Goal: Task Accomplishment & Management: Use online tool/utility

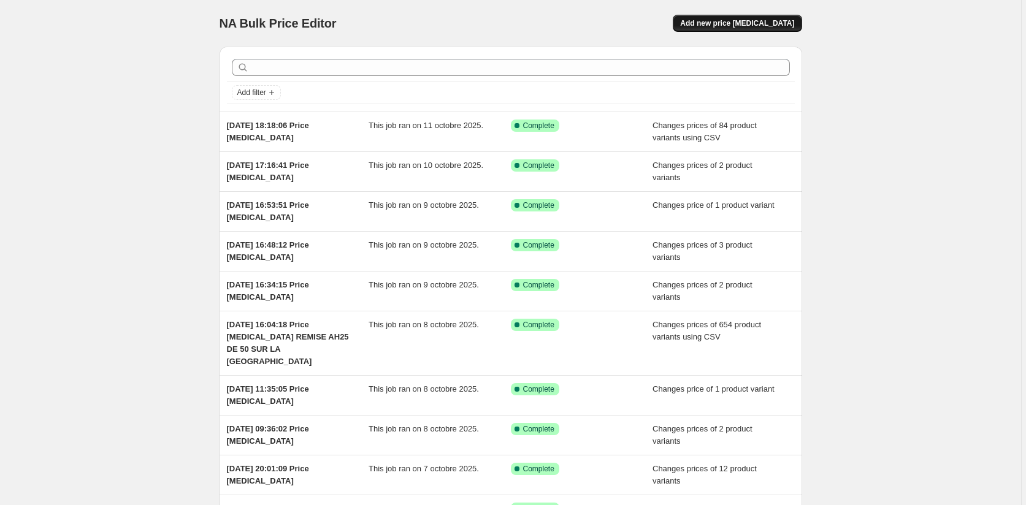
click at [744, 23] on span "Add new price [MEDICAL_DATA]" at bounding box center [737, 23] width 114 height 10
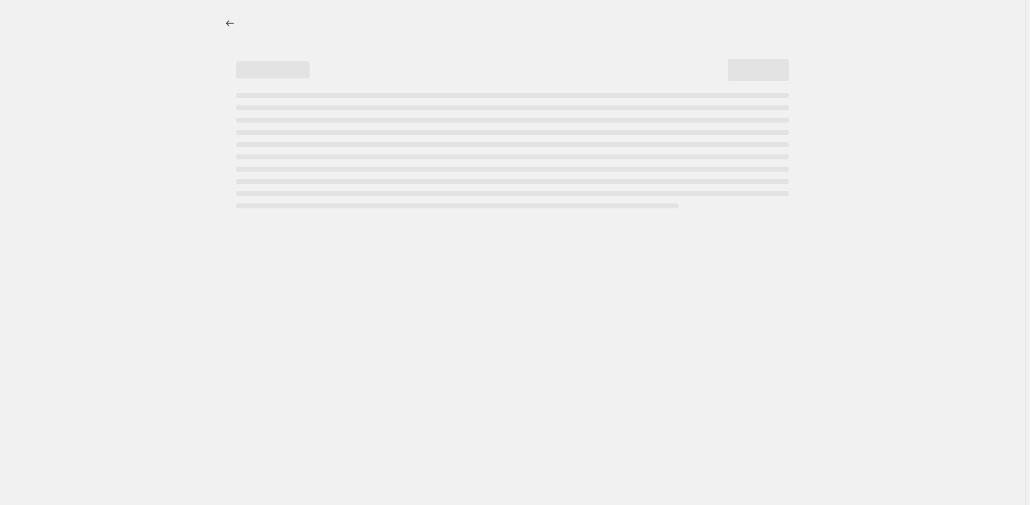
select select "percentage"
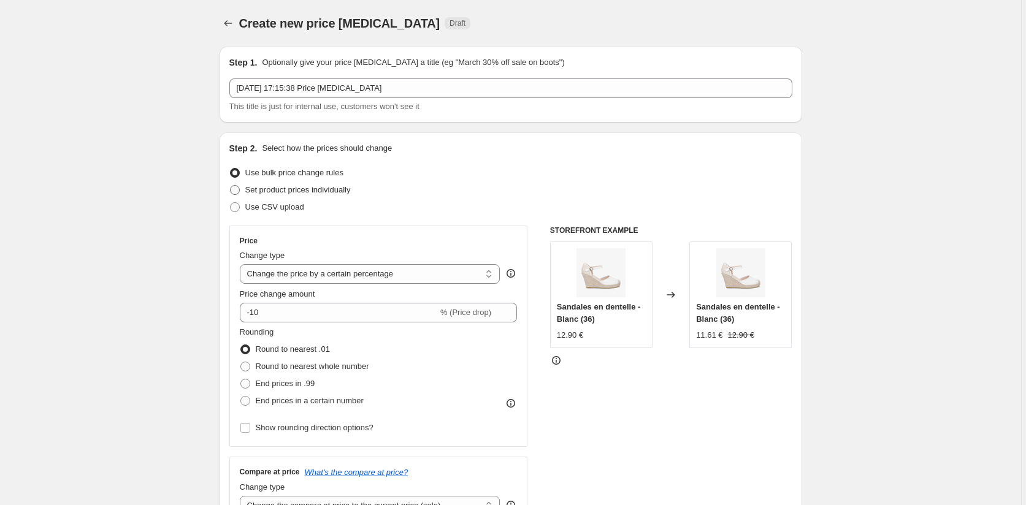
click at [265, 185] on span "Set product prices individually" at bounding box center [297, 189] width 105 height 9
click at [231, 185] on input "Set product prices individually" at bounding box center [230, 185] width 1 height 1
radio input "true"
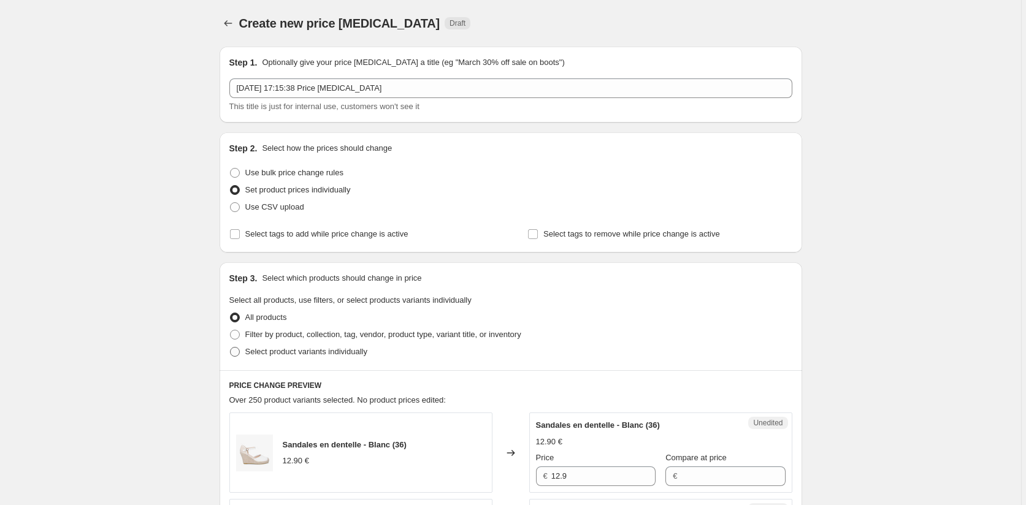
click at [238, 354] on span at bounding box center [235, 352] width 10 height 10
click at [231, 348] on input "Select product variants individually" at bounding box center [230, 347] width 1 height 1
radio input "true"
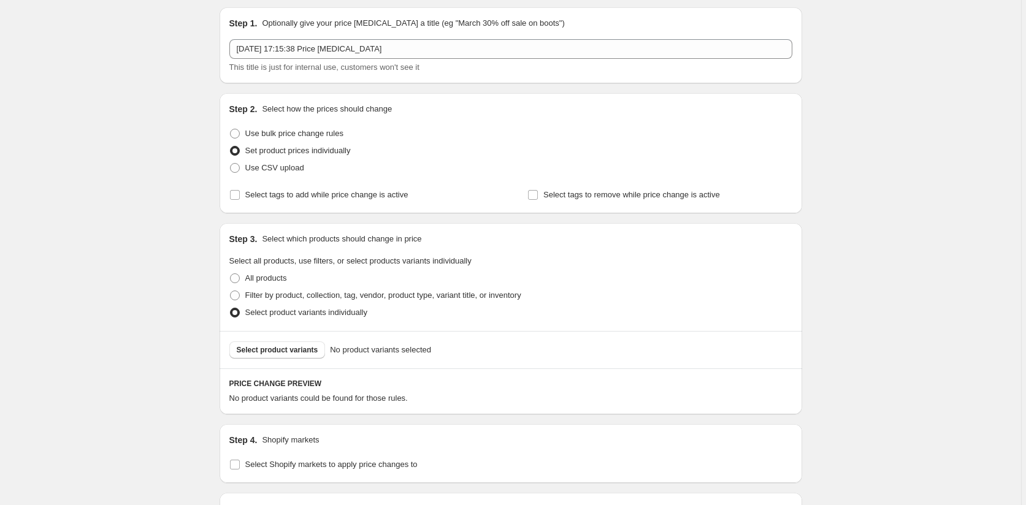
scroll to position [61, 0]
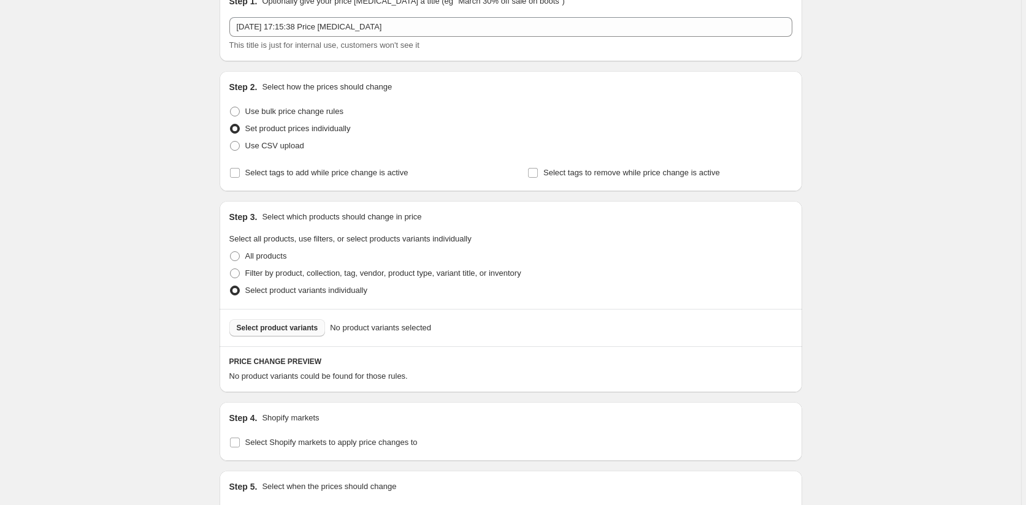
click at [264, 335] on button "Select product variants" at bounding box center [277, 327] width 96 height 17
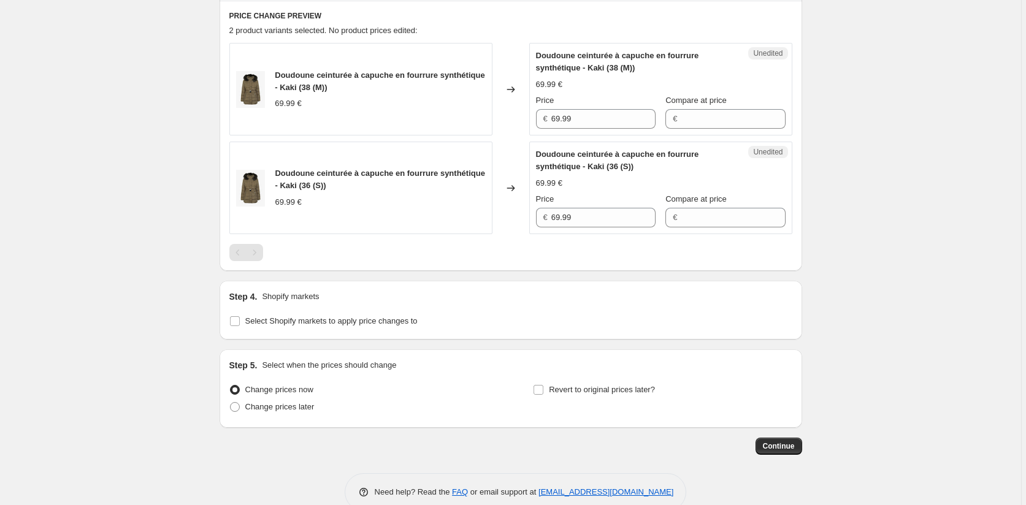
scroll to position [429, 0]
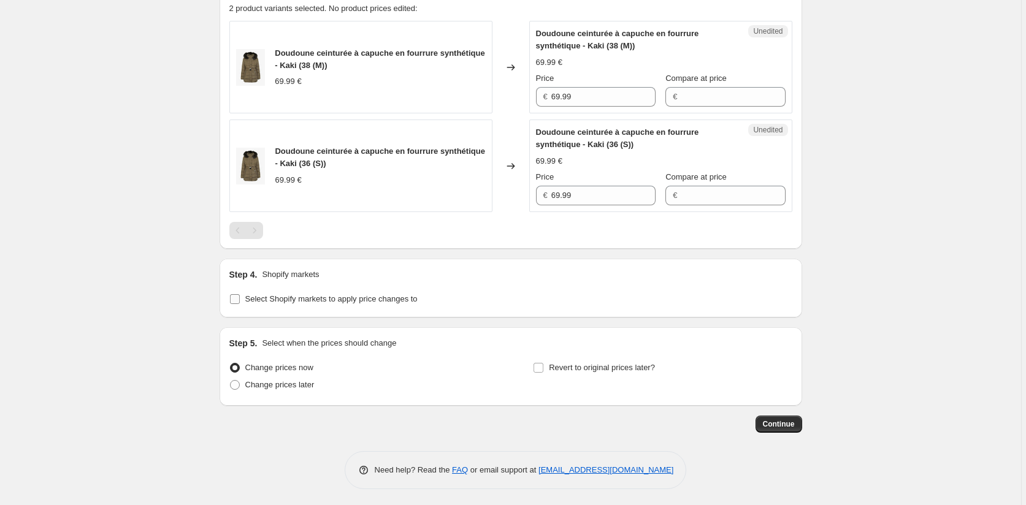
click at [239, 301] on input "Select Shopify markets to apply price changes to" at bounding box center [235, 299] width 10 height 10
checkbox input "true"
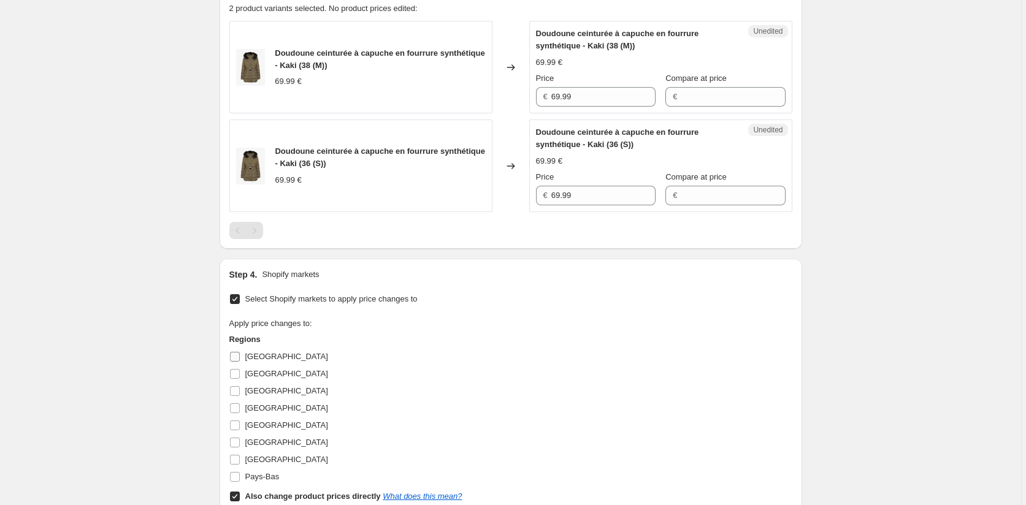
click at [239, 353] on input "[GEOGRAPHIC_DATA]" at bounding box center [235, 357] width 10 height 10
checkbox input "true"
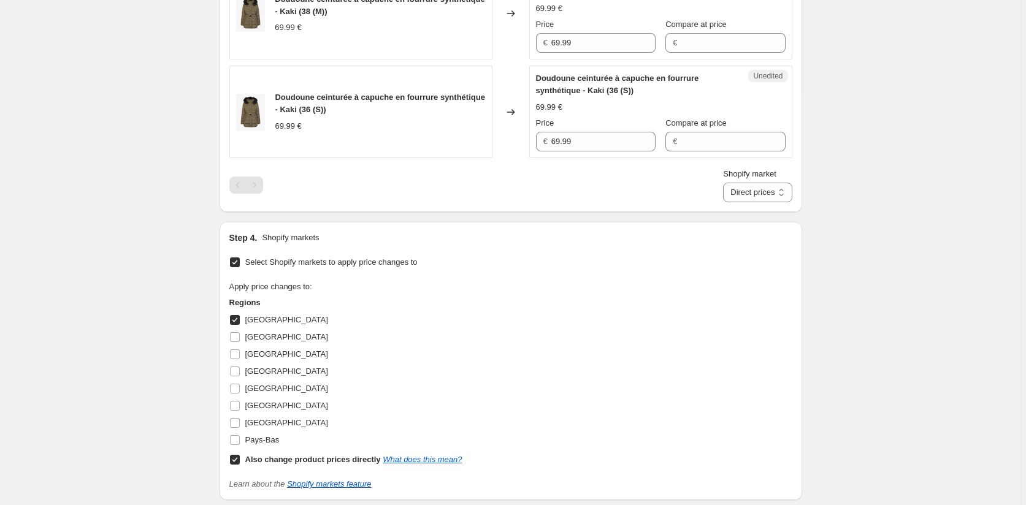
scroll to position [613, 0]
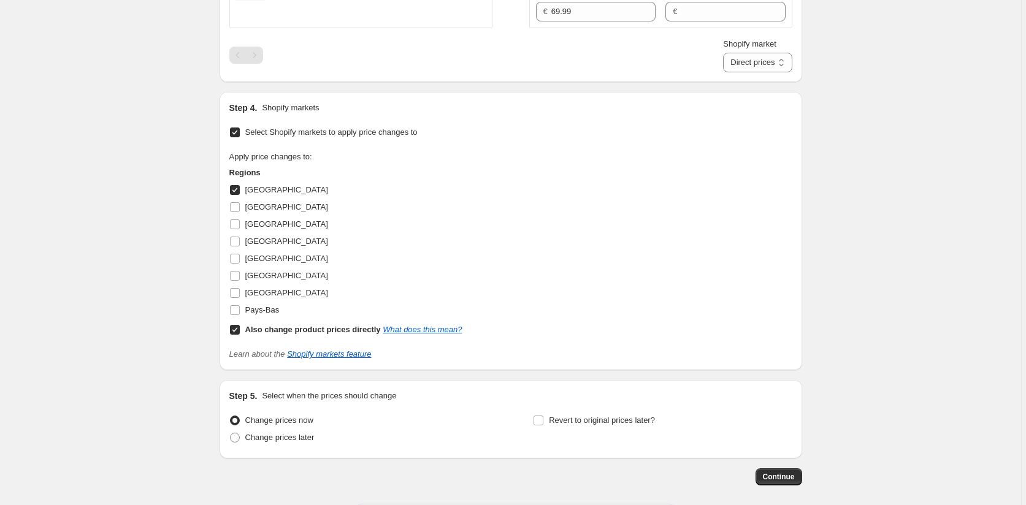
click at [237, 330] on input "Also change product prices directly What does this mean?" at bounding box center [235, 330] width 10 height 10
checkbox input "false"
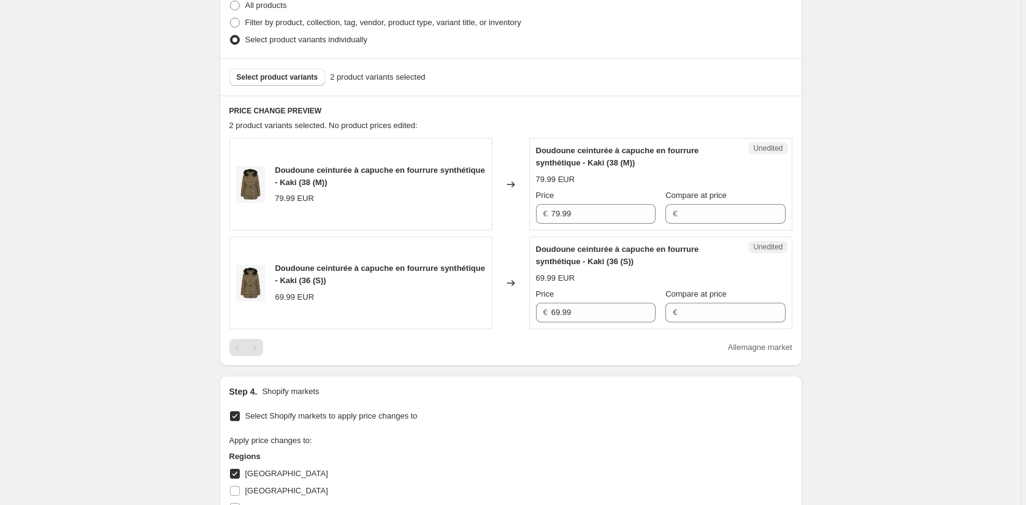
scroll to position [307, 0]
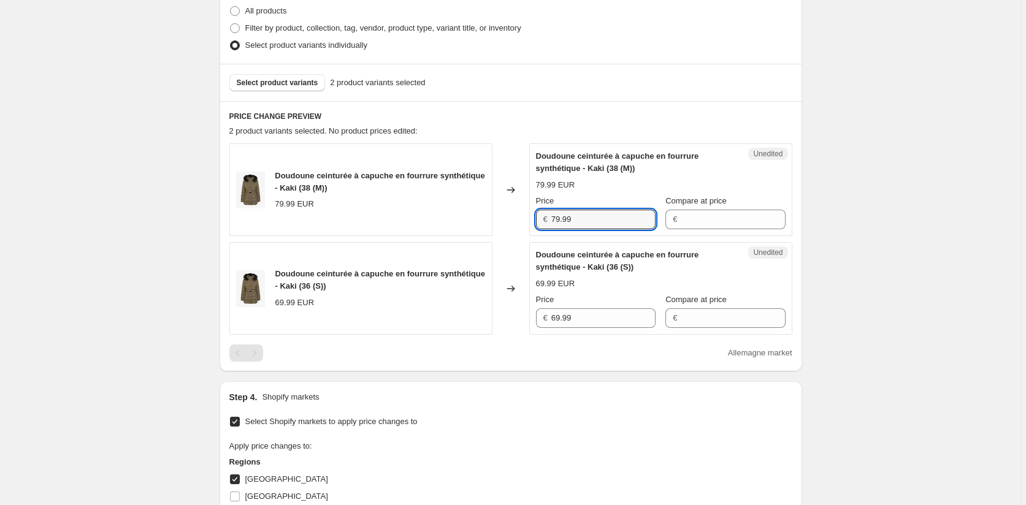
drag, startPoint x: 590, startPoint y: 224, endPoint x: 526, endPoint y: 221, distance: 64.5
click at [526, 221] on div "Doudoune ceinturée à capuche en fourrure synthétique - Kaki (38 (M)) 79.99 EUR …" at bounding box center [510, 189] width 563 height 93
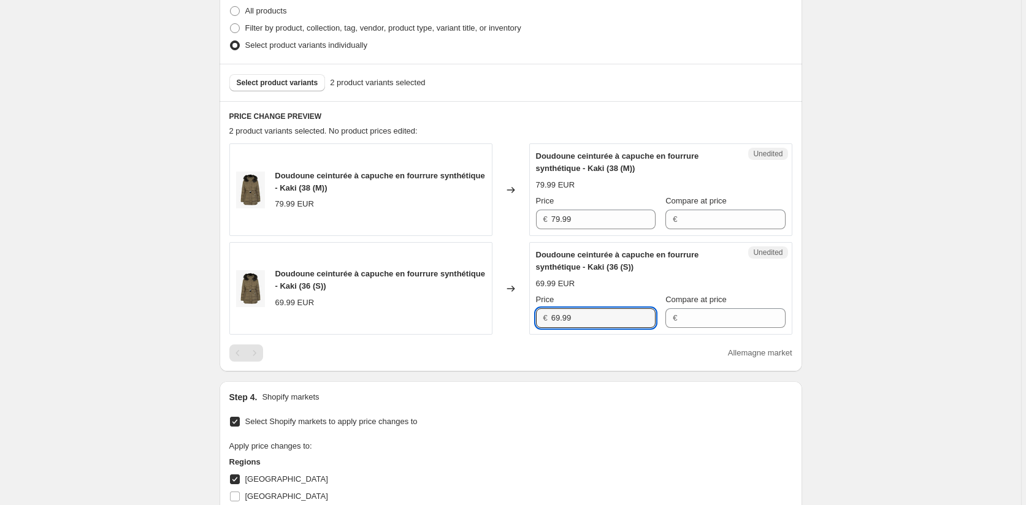
drag, startPoint x: 588, startPoint y: 313, endPoint x: 486, endPoint y: 313, distance: 102.4
click at [486, 313] on div "Doudoune ceinturée à capuche en fourrure synthétique - Kaki (36 (S)) 69.99 EUR …" at bounding box center [510, 288] width 563 height 93
paste input "7"
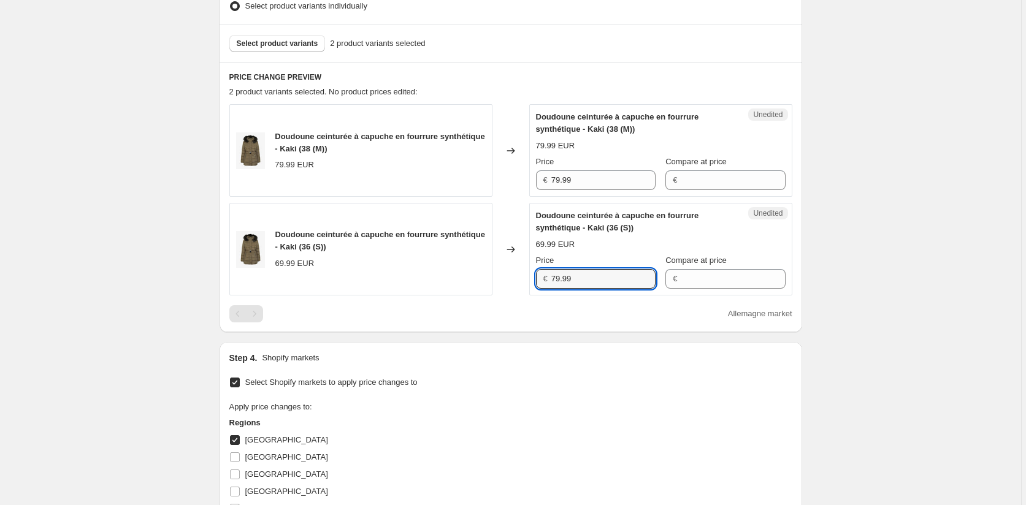
scroll to position [368, 0]
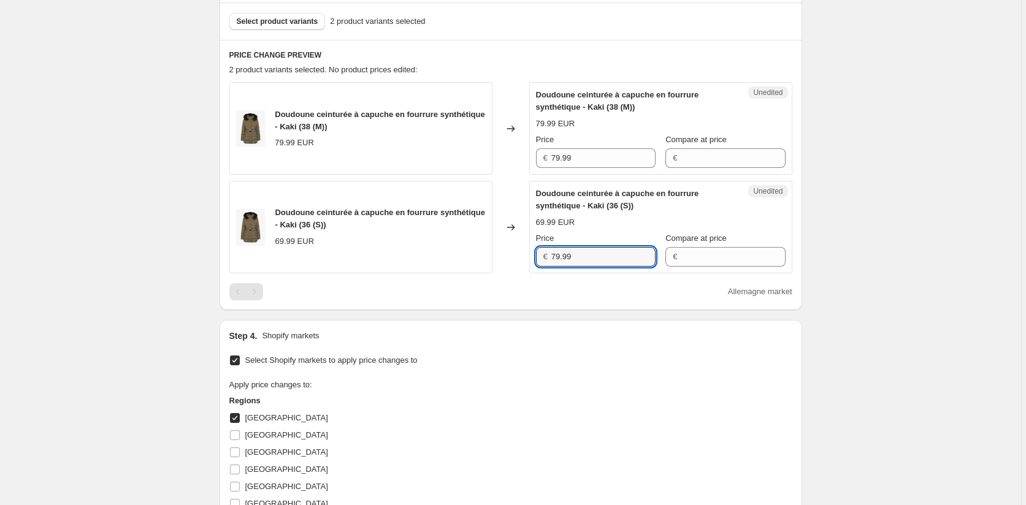
type input "79.99"
click at [235, 419] on input "[GEOGRAPHIC_DATA]" at bounding box center [235, 418] width 10 height 10
checkbox input "false"
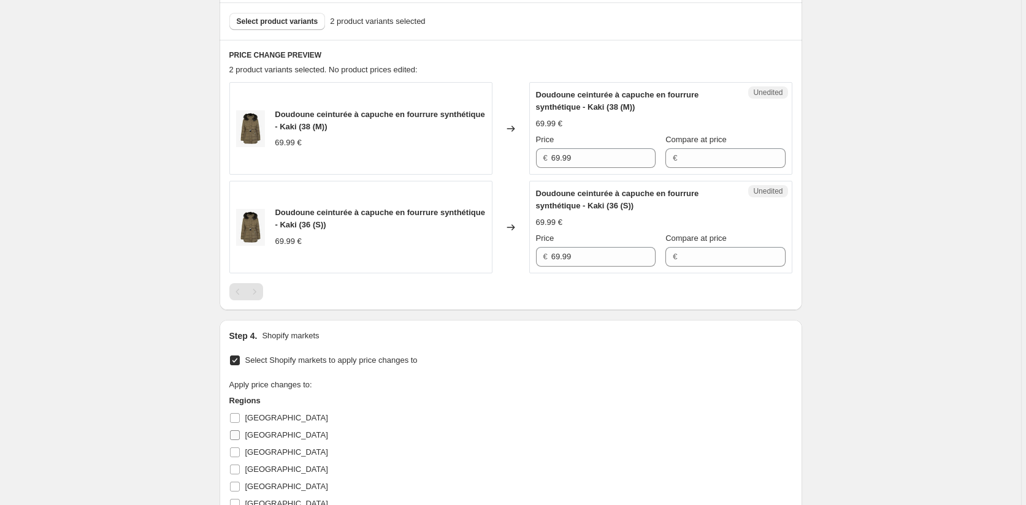
click at [237, 432] on input "[GEOGRAPHIC_DATA]" at bounding box center [235, 435] width 10 height 10
checkbox input "true"
drag, startPoint x: 522, startPoint y: 258, endPoint x: 520, endPoint y: 264, distance: 6.4
click at [521, 258] on div "Doudoune ceinturée à capuche en fourrure synthétique - Kaki (36 (S)) 69.99 EUR …" at bounding box center [510, 227] width 563 height 93
paste input "7"
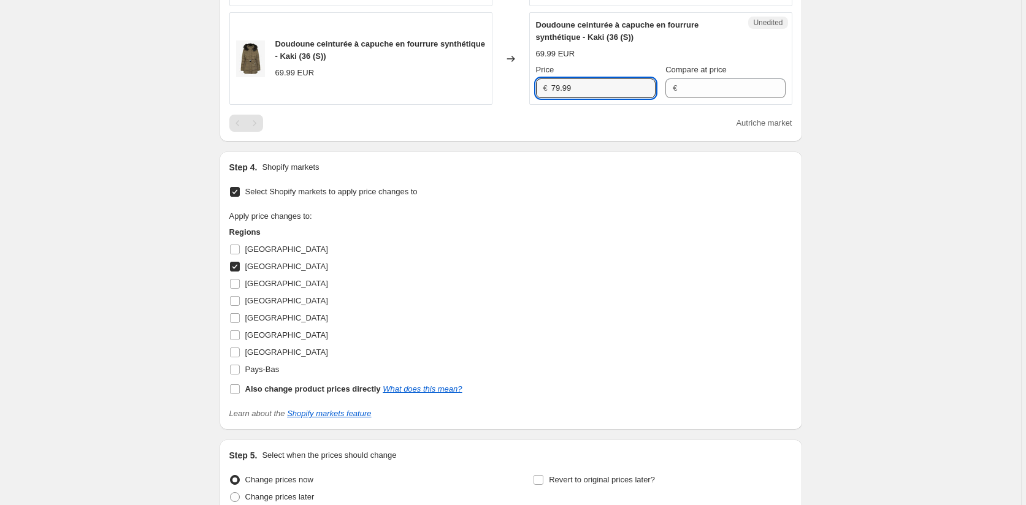
scroll to position [613, 0]
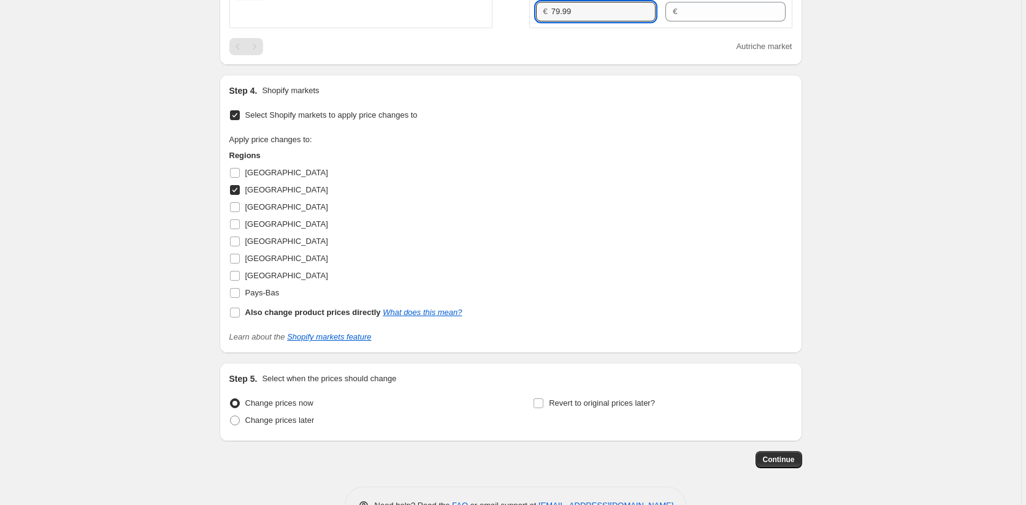
type input "79.99"
click at [237, 191] on input "[GEOGRAPHIC_DATA]" at bounding box center [235, 190] width 10 height 10
checkbox input "false"
click at [240, 291] on span at bounding box center [234, 293] width 11 height 11
click at [240, 291] on input "Pays-Bas" at bounding box center [235, 293] width 10 height 10
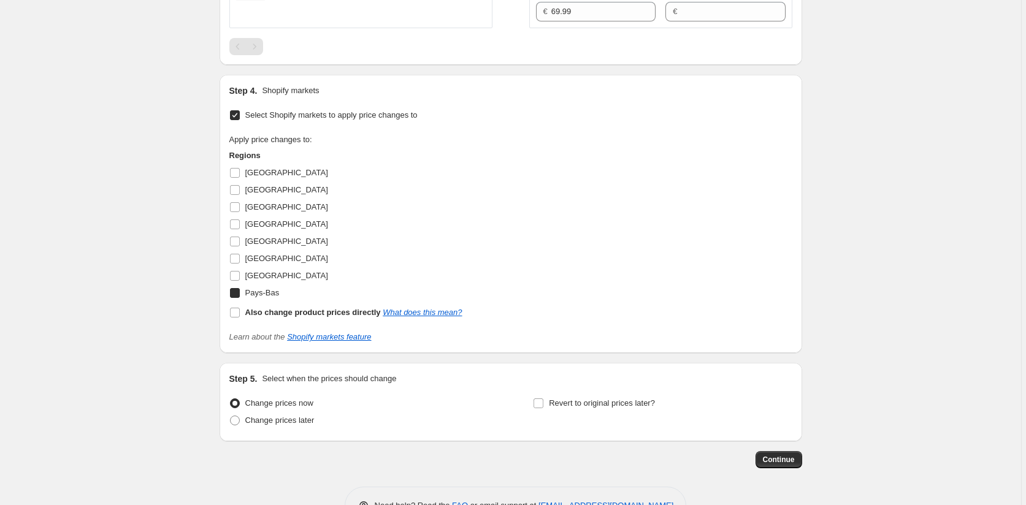
checkbox input "true"
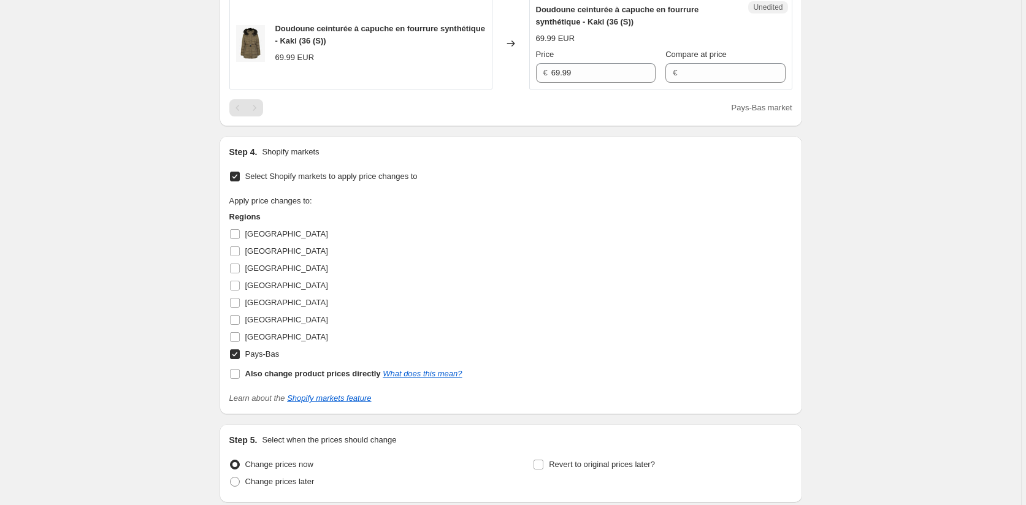
scroll to position [491, 0]
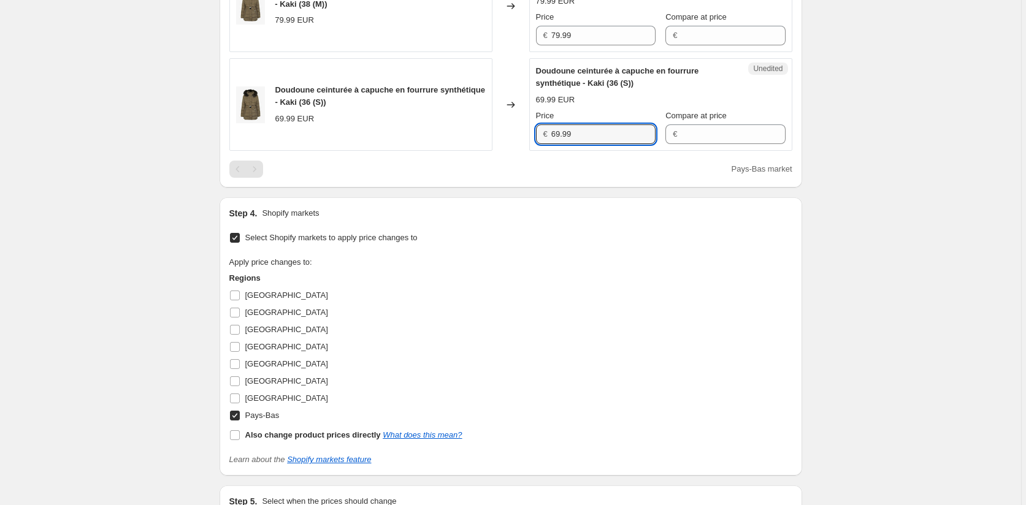
drag, startPoint x: 600, startPoint y: 128, endPoint x: 495, endPoint y: 128, distance: 104.9
click at [495, 128] on div "Doudoune ceinturée à capuche en fourrure synthétique - Kaki (36 (S)) 69.99 EUR …" at bounding box center [510, 104] width 563 height 93
paste input "7"
type input "79.99"
click at [491, 288] on div "Apply price changes to: Regions [GEOGRAPHIC_DATA] [GEOGRAPHIC_DATA] [GEOGRAPHIC…" at bounding box center [510, 350] width 563 height 188
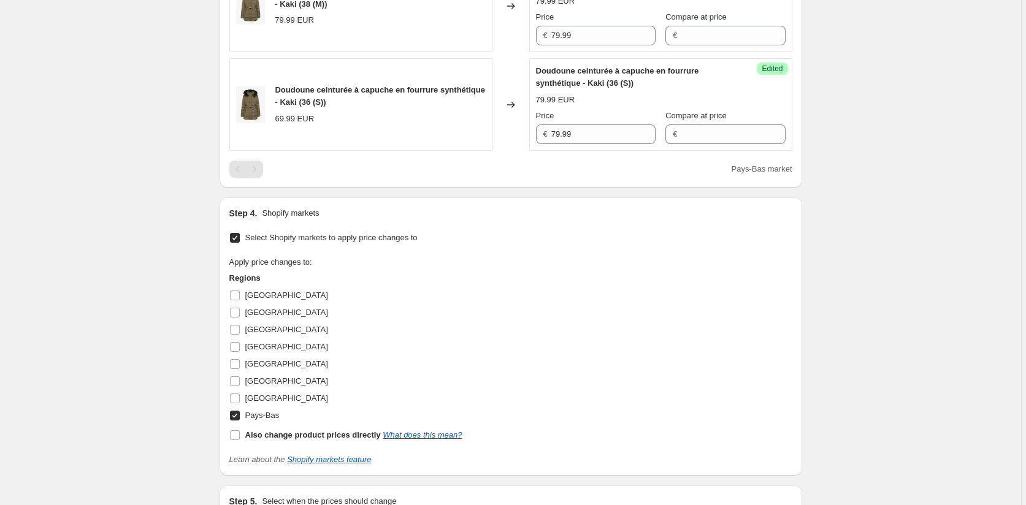
click at [238, 415] on input "Pays-Bas" at bounding box center [235, 416] width 10 height 10
checkbox input "false"
click at [237, 373] on label "[GEOGRAPHIC_DATA]" at bounding box center [278, 381] width 99 height 17
click at [237, 377] on input "[GEOGRAPHIC_DATA]" at bounding box center [235, 382] width 10 height 10
checkbox input "true"
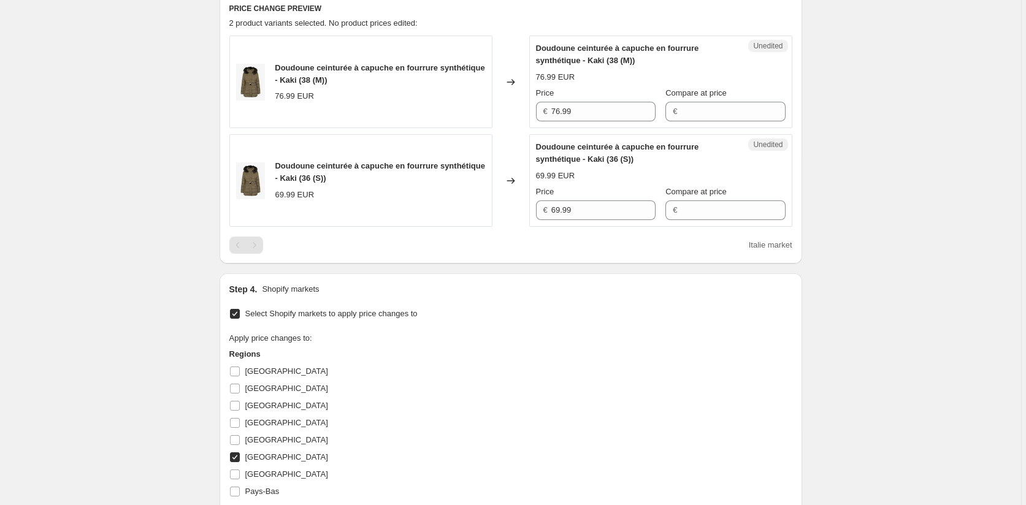
scroll to position [307, 0]
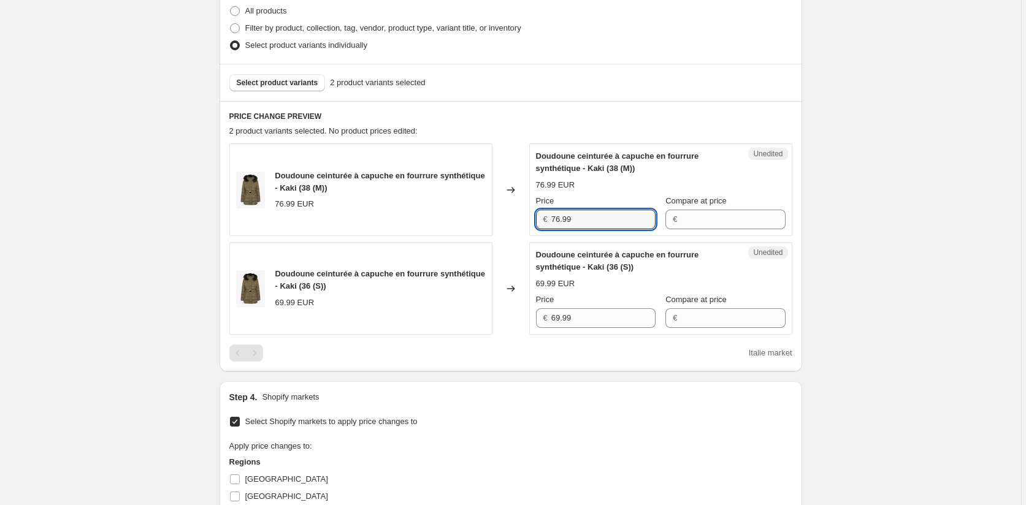
drag, startPoint x: 462, startPoint y: 221, endPoint x: 425, endPoint y: 221, distance: 37.4
click at [425, 221] on div "Doudoune ceinturée à capuche en fourrure synthétique - Kaki (38 (M)) 76.99 EUR …" at bounding box center [510, 189] width 563 height 93
click at [542, 316] on div "€ 69.99" at bounding box center [596, 318] width 120 height 20
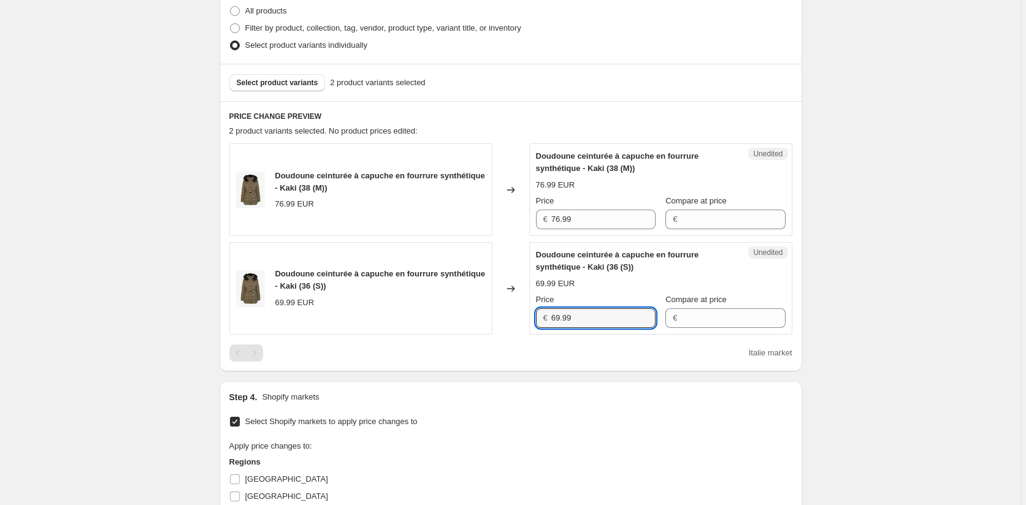
paste input "76"
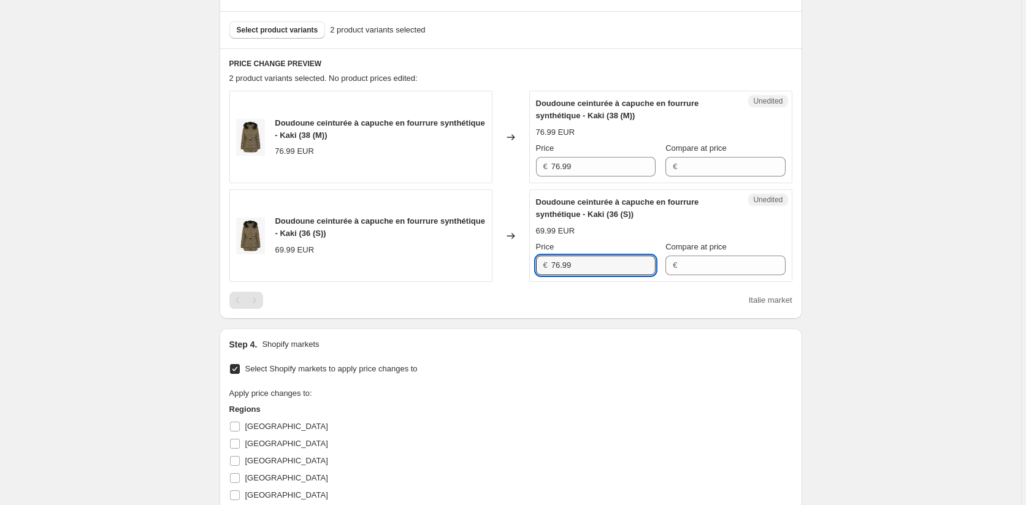
scroll to position [491, 0]
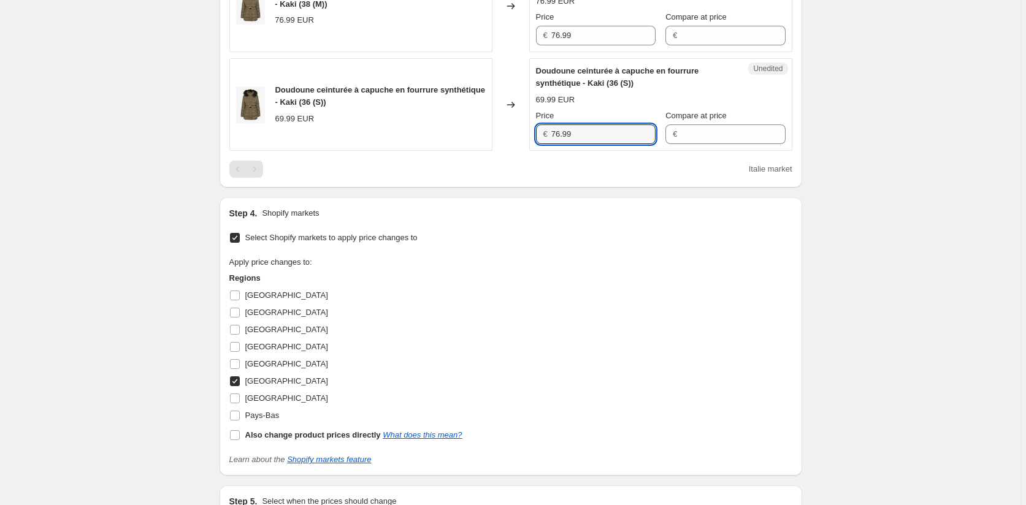
type input "76.99"
click at [237, 381] on input "[GEOGRAPHIC_DATA]" at bounding box center [235, 382] width 10 height 10
checkbox input "false"
click at [239, 396] on input "[GEOGRAPHIC_DATA]" at bounding box center [235, 399] width 10 height 10
checkbox input "true"
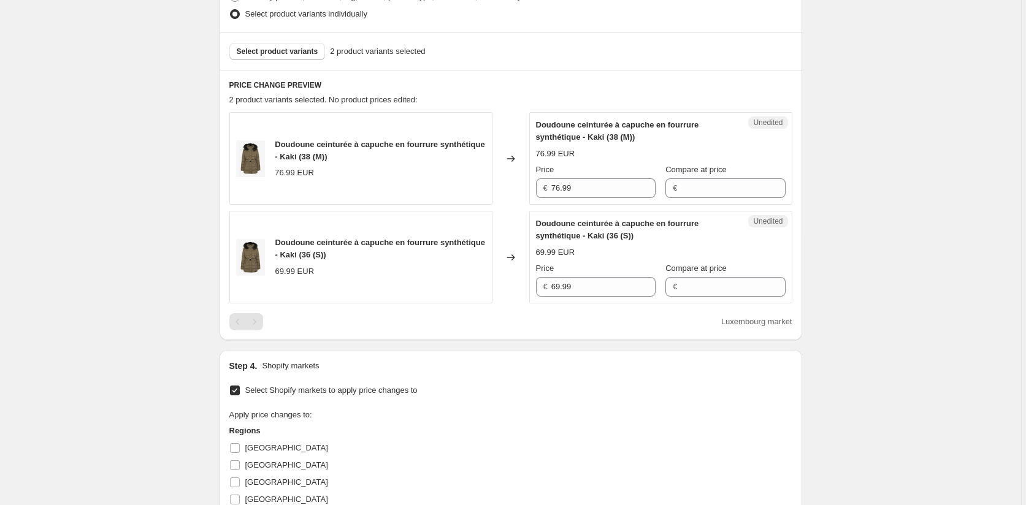
scroll to position [307, 0]
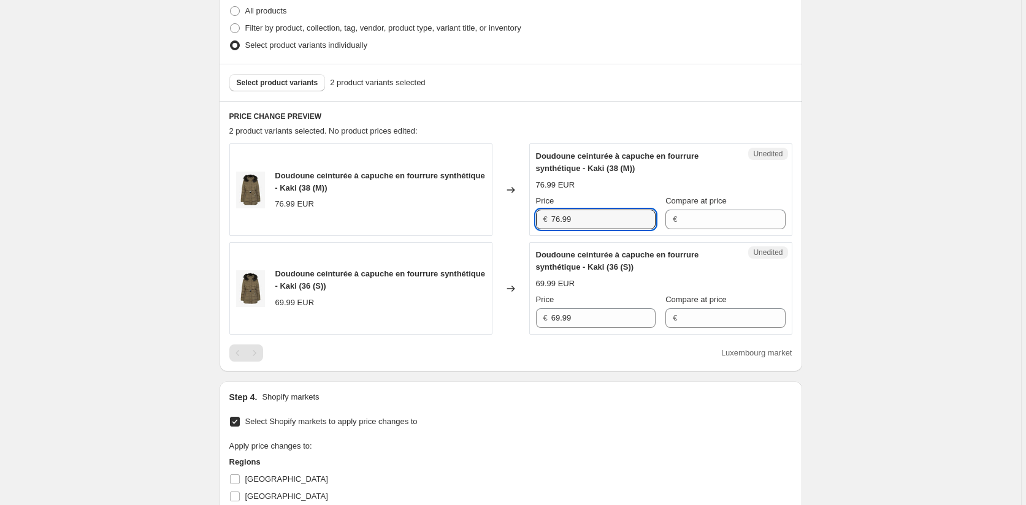
drag, startPoint x: 595, startPoint y: 220, endPoint x: 478, endPoint y: 220, distance: 117.1
click at [478, 220] on div "Doudoune ceinturée à capuche en fourrure synthétique - Kaki (38 (M)) 76.99 EUR …" at bounding box center [510, 189] width 563 height 93
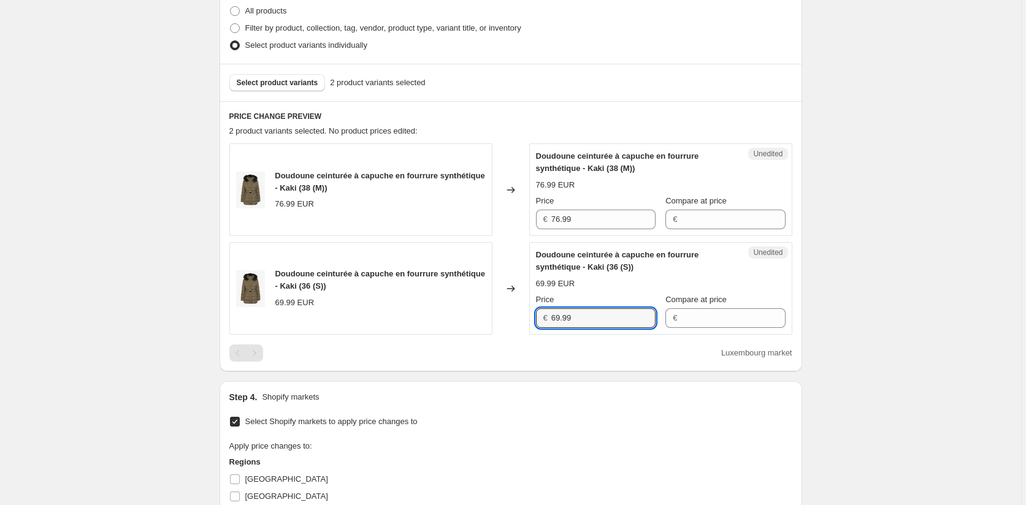
drag, startPoint x: 582, startPoint y: 319, endPoint x: 510, endPoint y: 320, distance: 71.8
click at [510, 319] on div "Doudoune ceinturée à capuche en fourrure synthétique - Kaki (36 (S)) 69.99 EUR …" at bounding box center [510, 288] width 563 height 93
paste input "76"
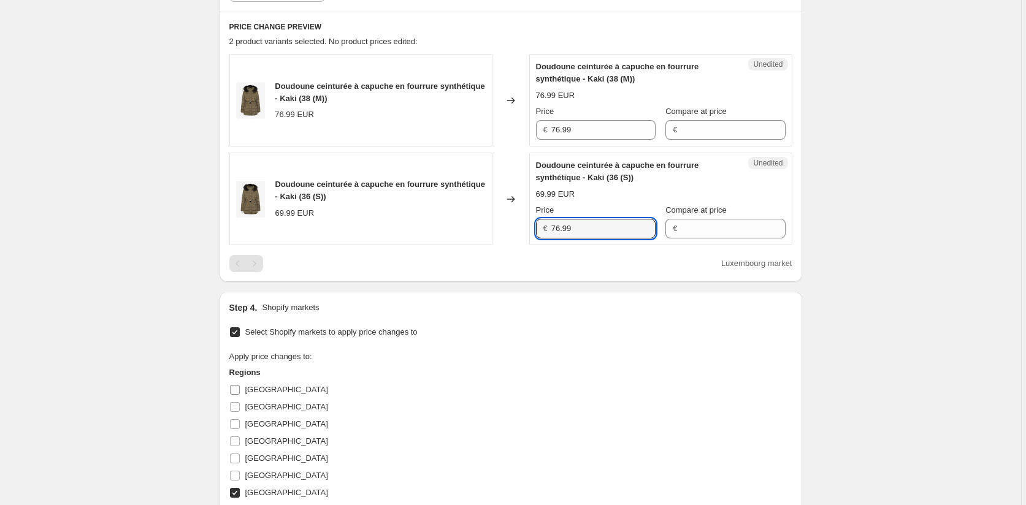
scroll to position [491, 0]
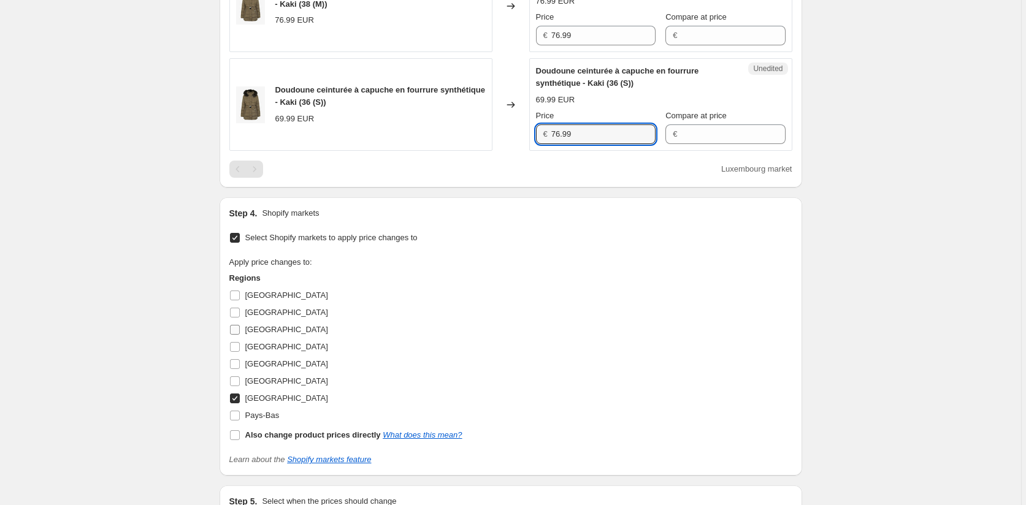
type input "76.99"
click at [234, 329] on input "[GEOGRAPHIC_DATA]" at bounding box center [235, 330] width 10 height 10
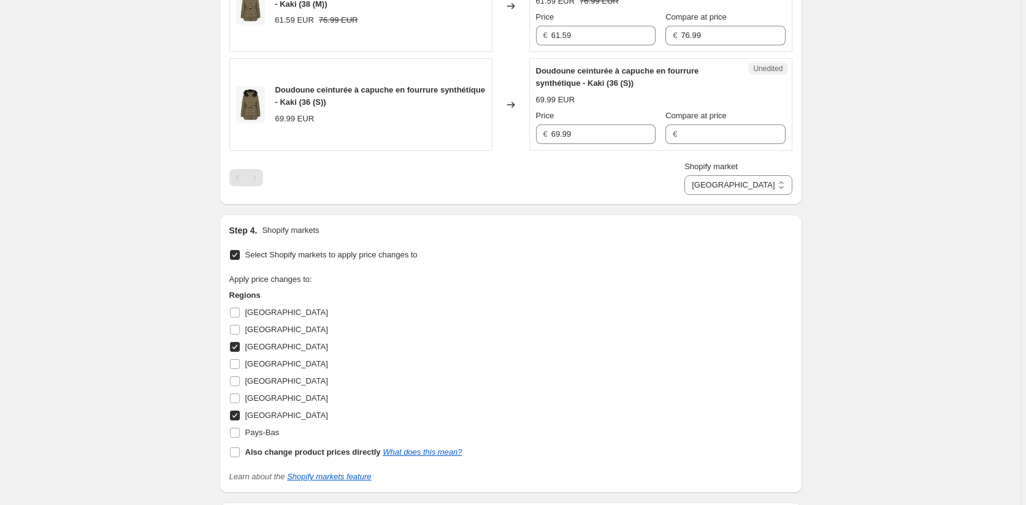
click at [239, 345] on input "[GEOGRAPHIC_DATA]" at bounding box center [235, 347] width 10 height 10
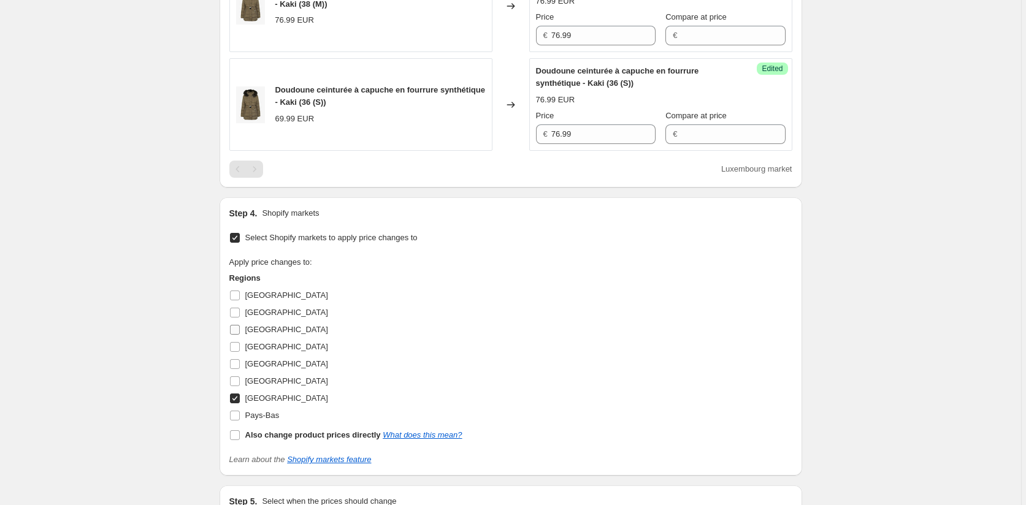
click at [239, 332] on input "[GEOGRAPHIC_DATA]" at bounding box center [235, 330] width 10 height 10
checkbox input "true"
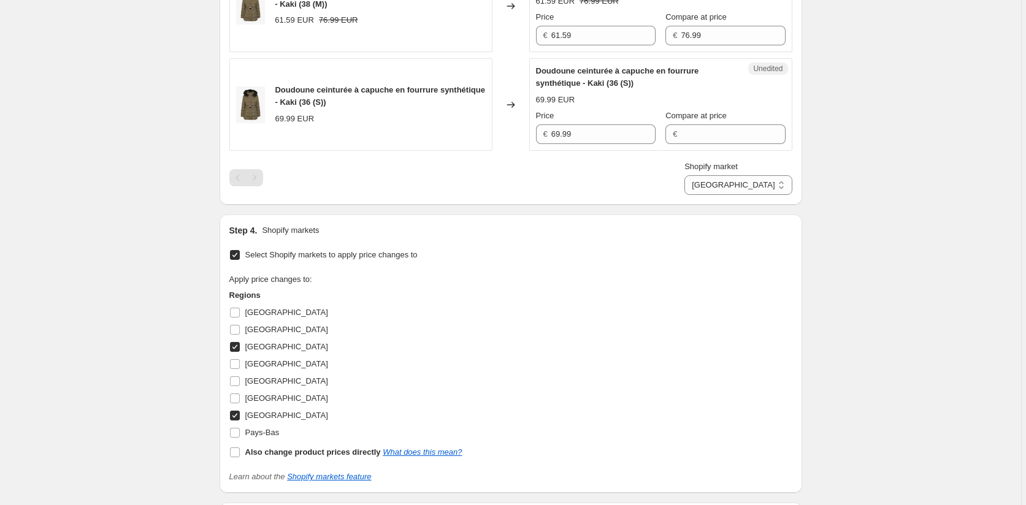
click at [235, 419] on input "[GEOGRAPHIC_DATA]" at bounding box center [235, 416] width 10 height 10
checkbox input "false"
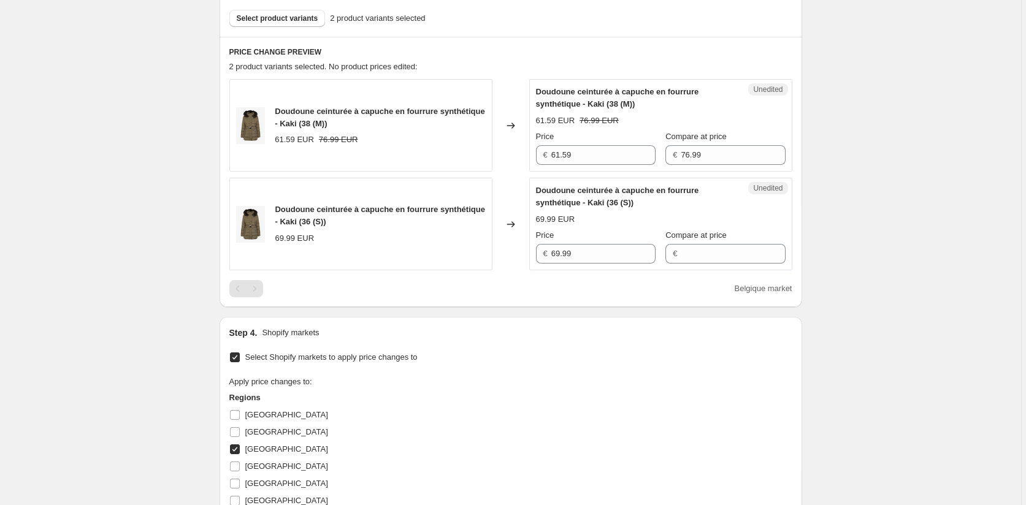
scroll to position [368, 0]
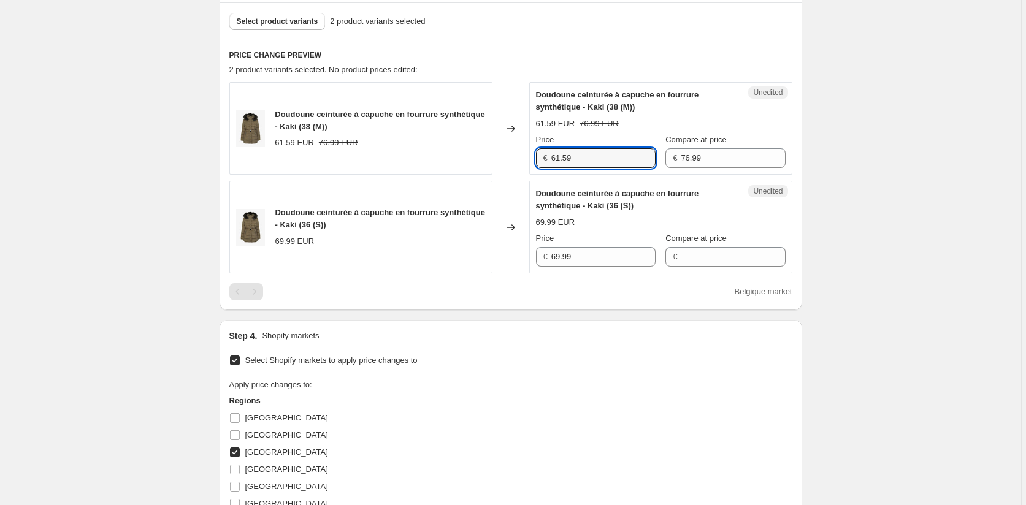
drag, startPoint x: 539, startPoint y: 162, endPoint x: 498, endPoint y: 162, distance: 41.1
click at [498, 162] on div "Doudoune ceinturée à capuche en fourrure synthétique - Kaki (38 (M)) 61.59 EUR …" at bounding box center [510, 128] width 563 height 93
drag, startPoint x: 541, startPoint y: 254, endPoint x: 492, endPoint y: 248, distance: 49.4
click at [492, 248] on div "Doudoune ceinturée à capuche en fourrure synthétique - Kaki (36 (S)) 69.99 EUR …" at bounding box center [510, 227] width 563 height 93
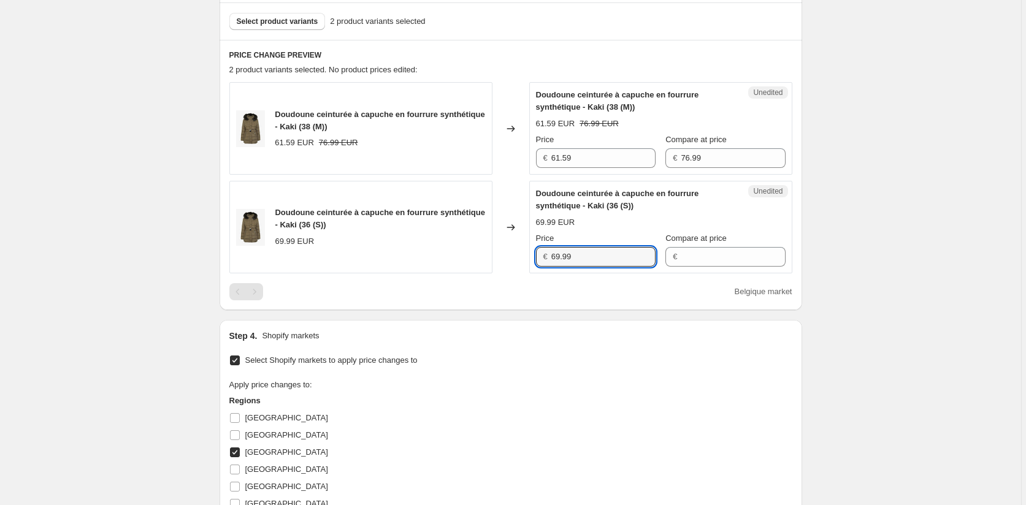
paste input "1.5"
type input "61.59"
click at [657, 161] on div "Price € 61.59 Compare at price € 76.99" at bounding box center [661, 151] width 250 height 34
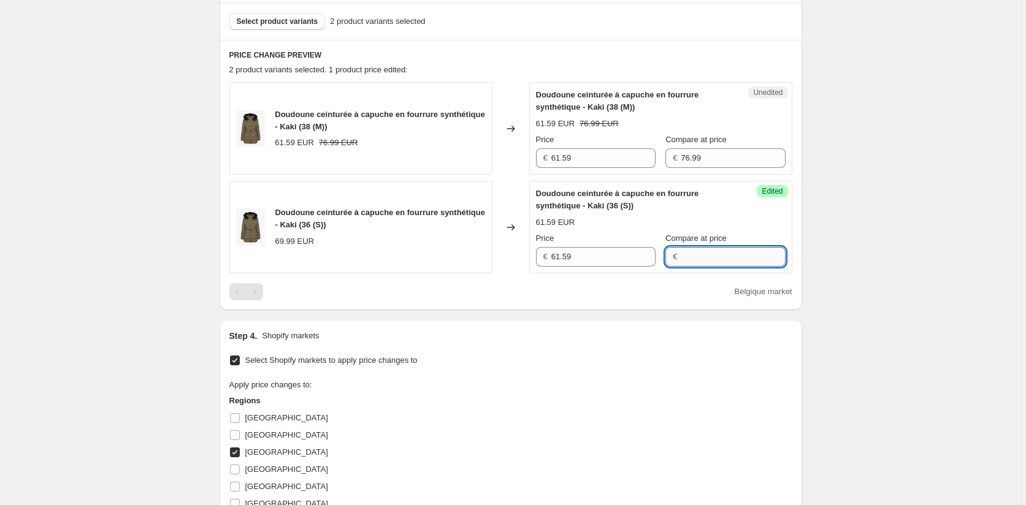
click at [692, 254] on input "Compare at price" at bounding box center [733, 257] width 104 height 20
paste input "76.99"
type input "76.99"
click at [563, 359] on div "Select Shopify markets to apply price changes to Apply price changes to: Region…" at bounding box center [510, 470] width 563 height 237
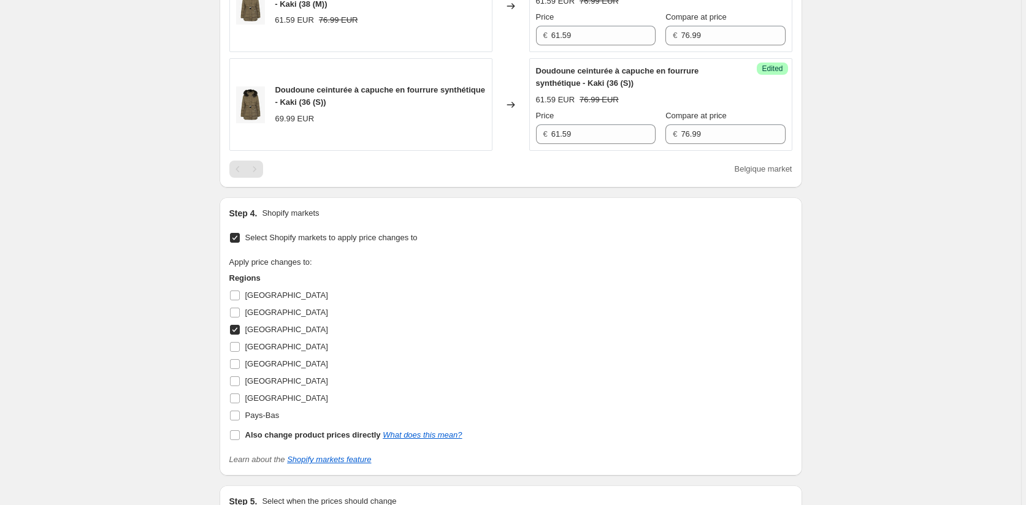
click at [235, 331] on input "[GEOGRAPHIC_DATA]" at bounding box center [235, 330] width 10 height 10
checkbox input "false"
click at [235, 364] on input "[GEOGRAPHIC_DATA]" at bounding box center [235, 364] width 10 height 10
checkbox input "true"
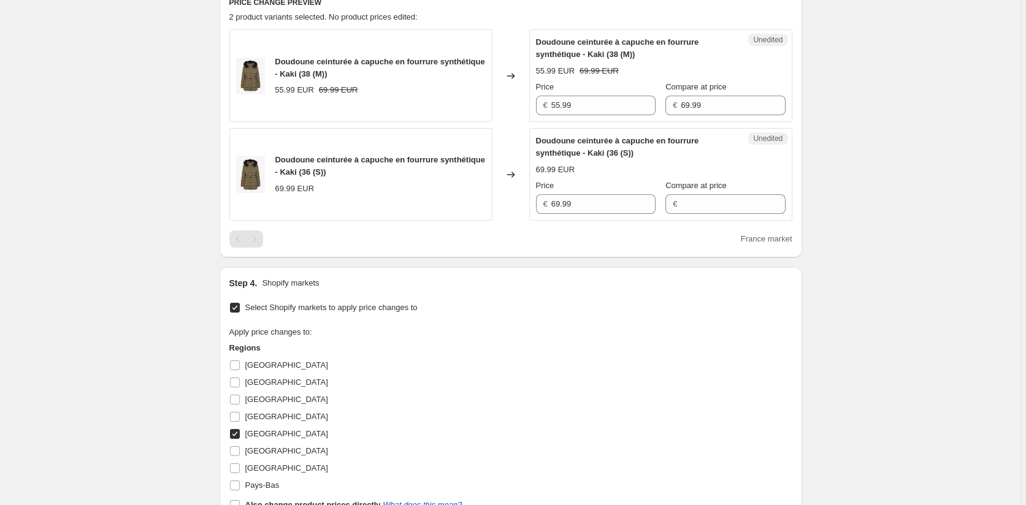
scroll to position [368, 0]
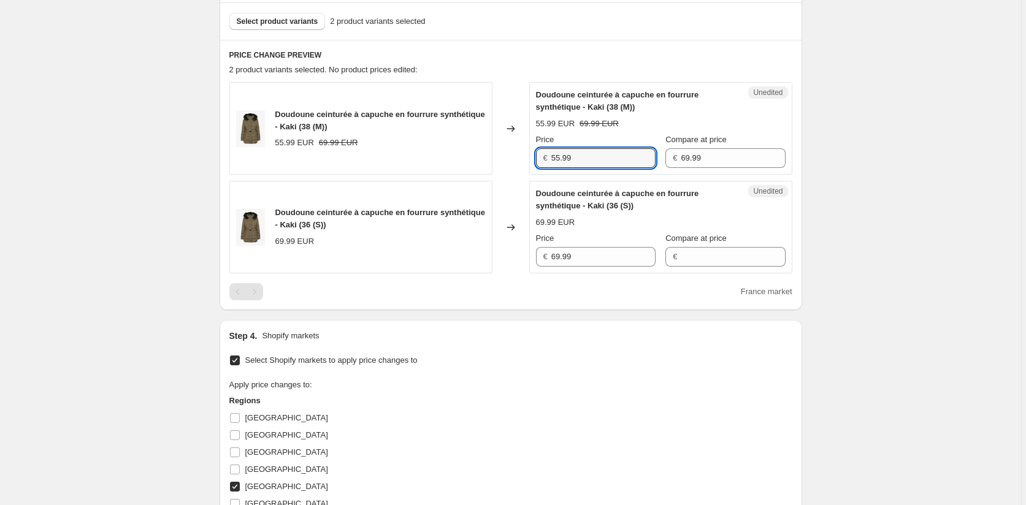
drag, startPoint x: 580, startPoint y: 151, endPoint x: 516, endPoint y: 156, distance: 64.6
click at [516, 156] on div "Doudoune ceinturée à capuche en fourrure synthétique - Kaki (38 (M)) 55.99 EUR …" at bounding box center [510, 128] width 563 height 93
drag, startPoint x: 581, startPoint y: 261, endPoint x: 518, endPoint y: 255, distance: 62.8
click at [518, 255] on div "Doudoune ceinturée à capuche en fourrure synthétique - Kaki (36 (S)) 69.99 EUR …" at bounding box center [510, 227] width 563 height 93
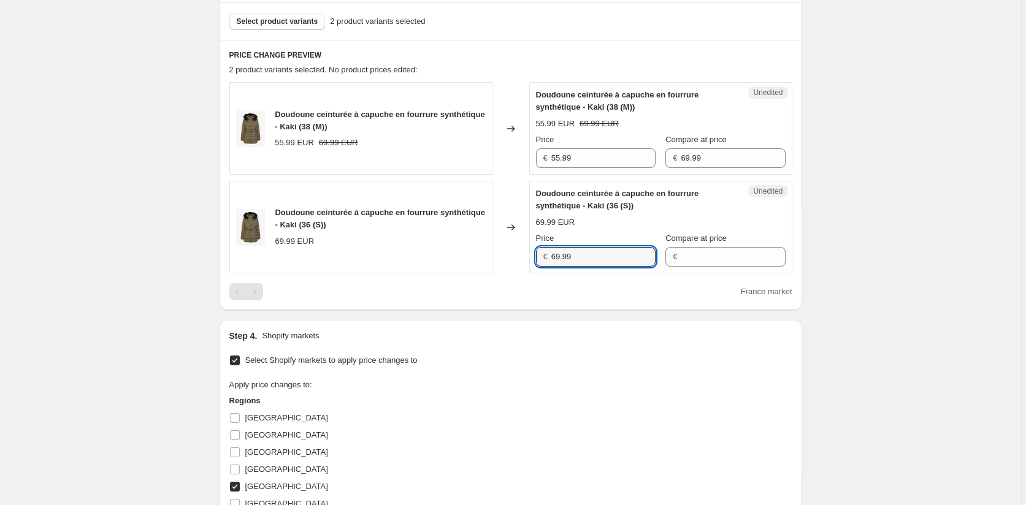
paste input "55"
type input "55.99"
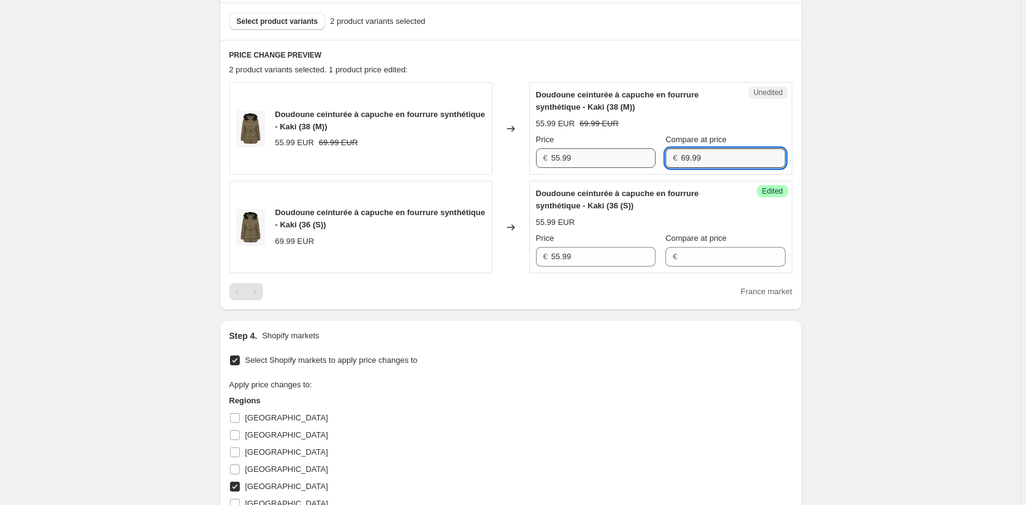
drag, startPoint x: 735, startPoint y: 155, endPoint x: 649, endPoint y: 154, distance: 85.9
click at [653, 154] on div "Price € 55.99 Compare at price € 69.99" at bounding box center [661, 151] width 250 height 34
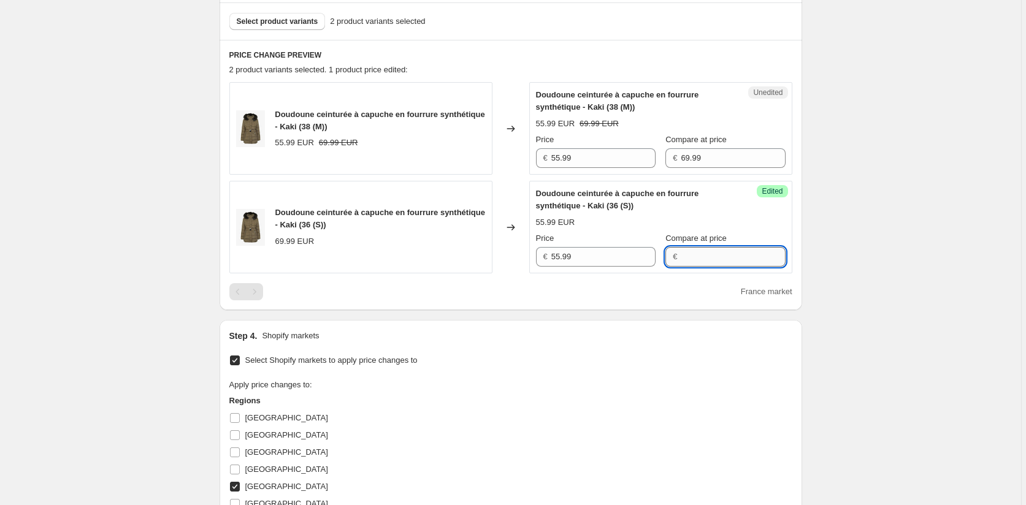
click at [691, 254] on input "Compare at price" at bounding box center [733, 257] width 104 height 20
paste input "69.99"
type input "69.99"
click at [614, 370] on div "Select Shopify markets to apply price changes to Apply price changes to: Region…" at bounding box center [510, 470] width 563 height 237
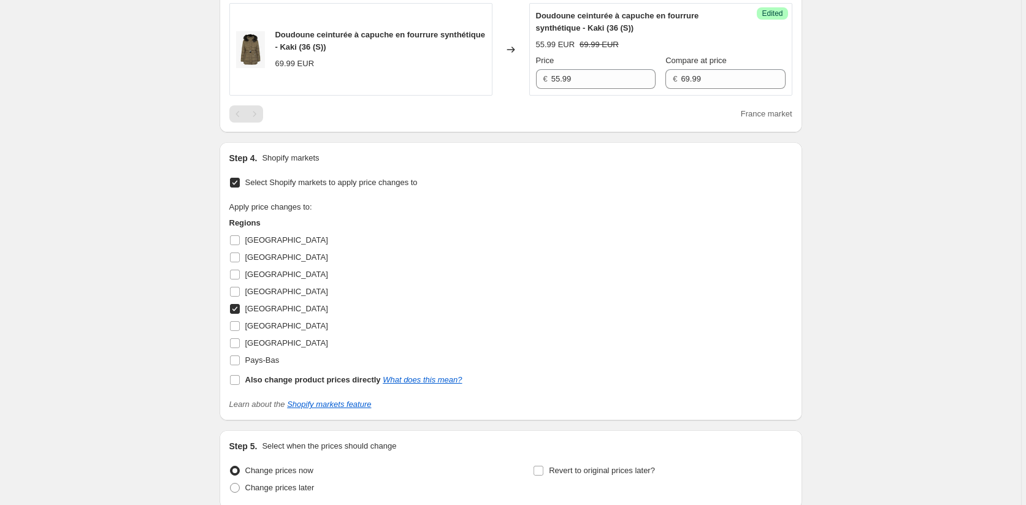
scroll to position [552, 0]
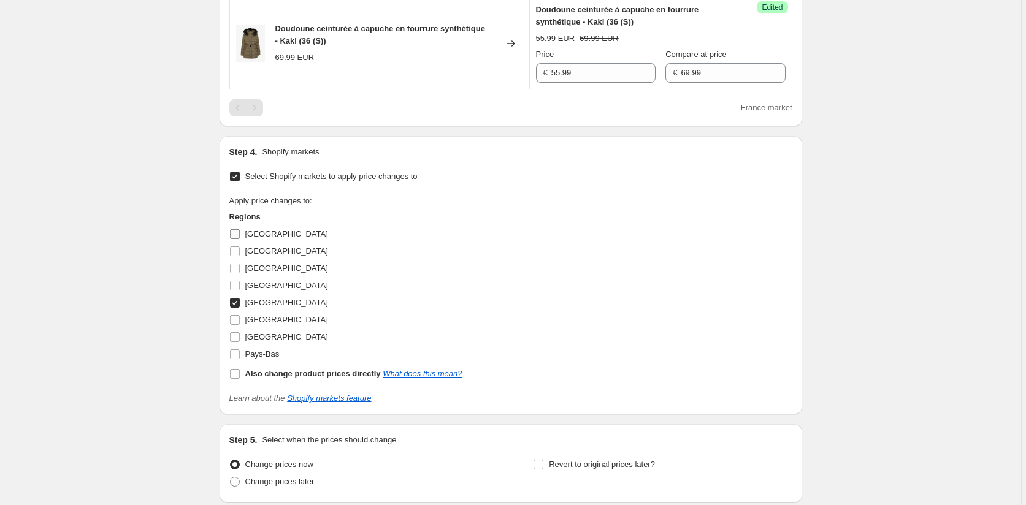
click at [238, 231] on input "[GEOGRAPHIC_DATA]" at bounding box center [235, 234] width 10 height 10
checkbox input "true"
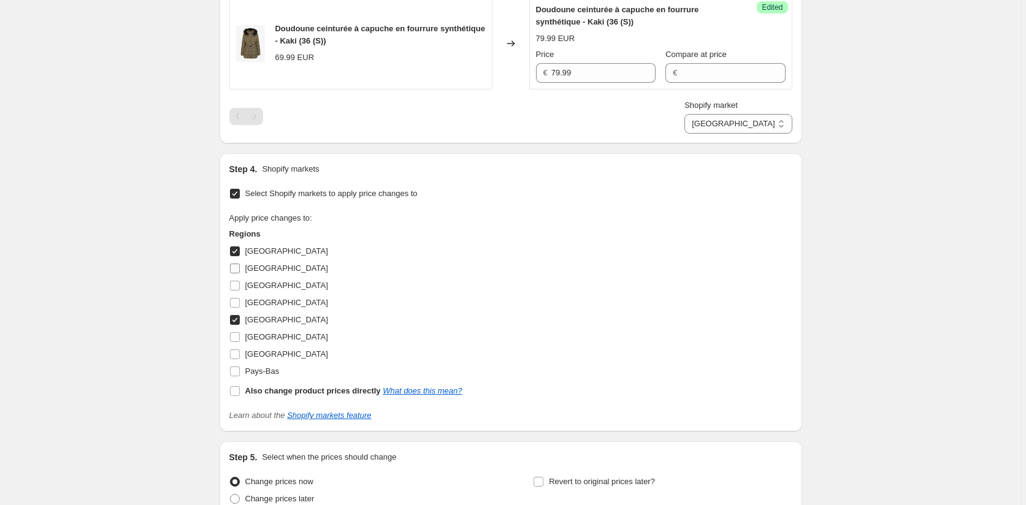
click at [242, 270] on label "[GEOGRAPHIC_DATA]" at bounding box center [278, 268] width 99 height 17
click at [240, 270] on input "[GEOGRAPHIC_DATA]" at bounding box center [235, 269] width 10 height 10
checkbox input "true"
click at [240, 285] on input "[GEOGRAPHIC_DATA]" at bounding box center [235, 286] width 10 height 10
checkbox input "true"
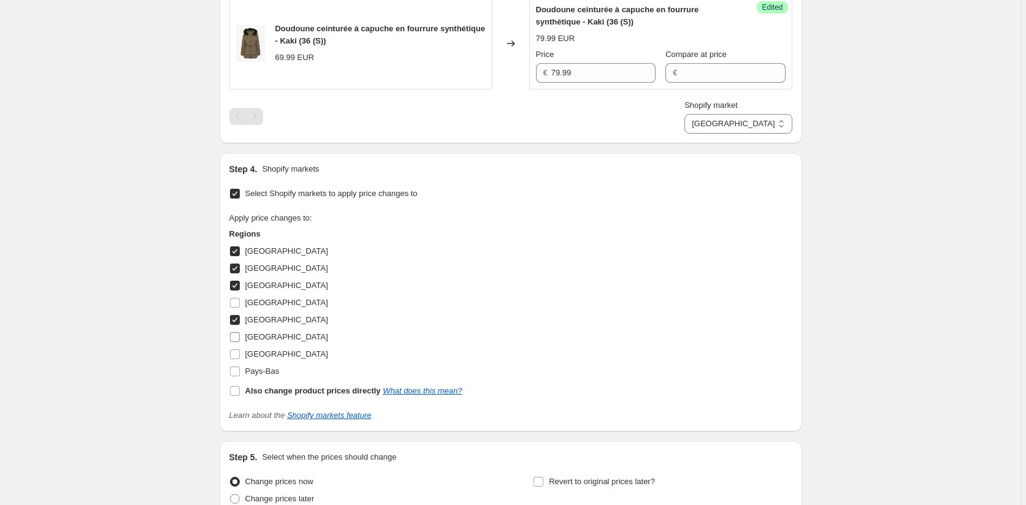
click at [236, 335] on input "[GEOGRAPHIC_DATA]" at bounding box center [235, 337] width 10 height 10
checkbox input "true"
drag, startPoint x: 236, startPoint y: 352, endPoint x: 236, endPoint y: 362, distance: 10.4
click at [236, 353] on input "[GEOGRAPHIC_DATA]" at bounding box center [235, 355] width 10 height 10
checkbox input "true"
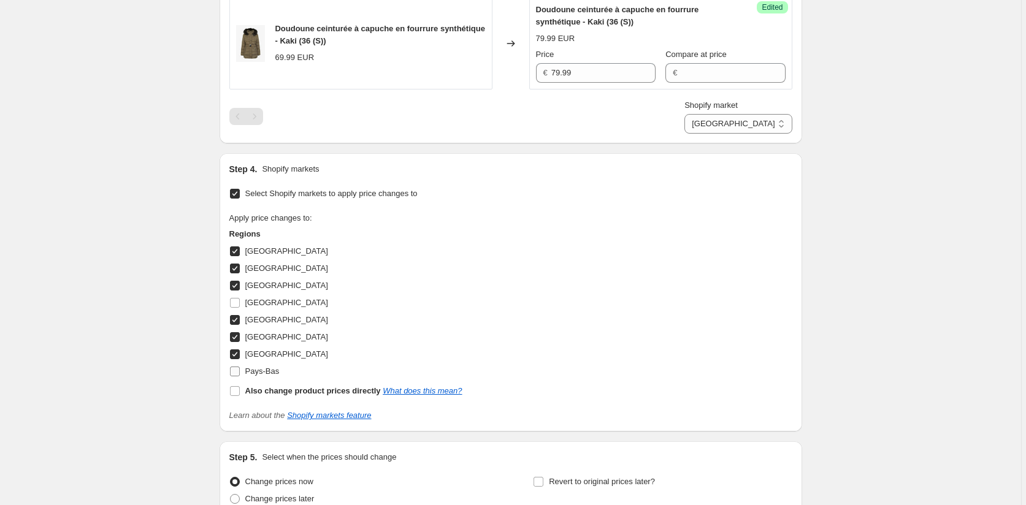
click at [234, 373] on input "Pays-Bas" at bounding box center [235, 372] width 10 height 10
checkbox input "true"
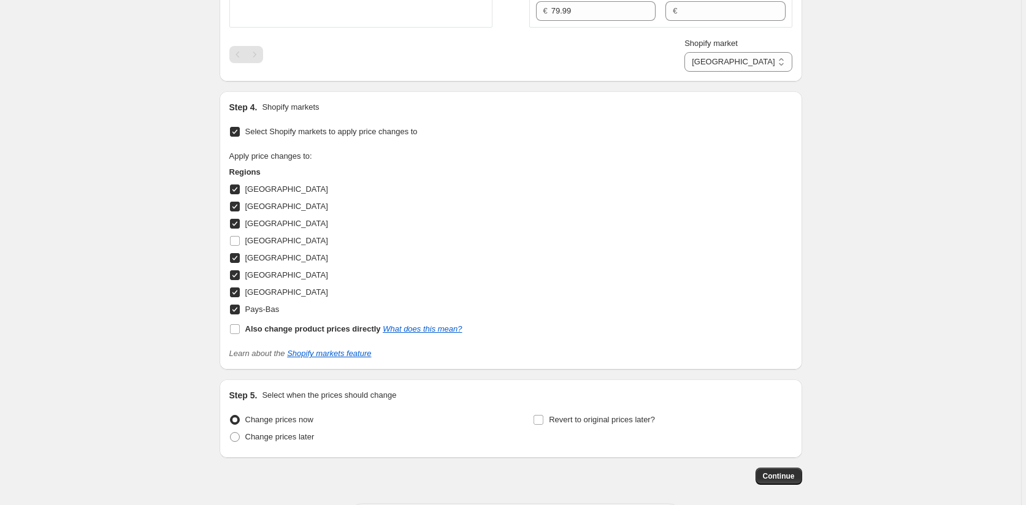
scroll to position [668, 0]
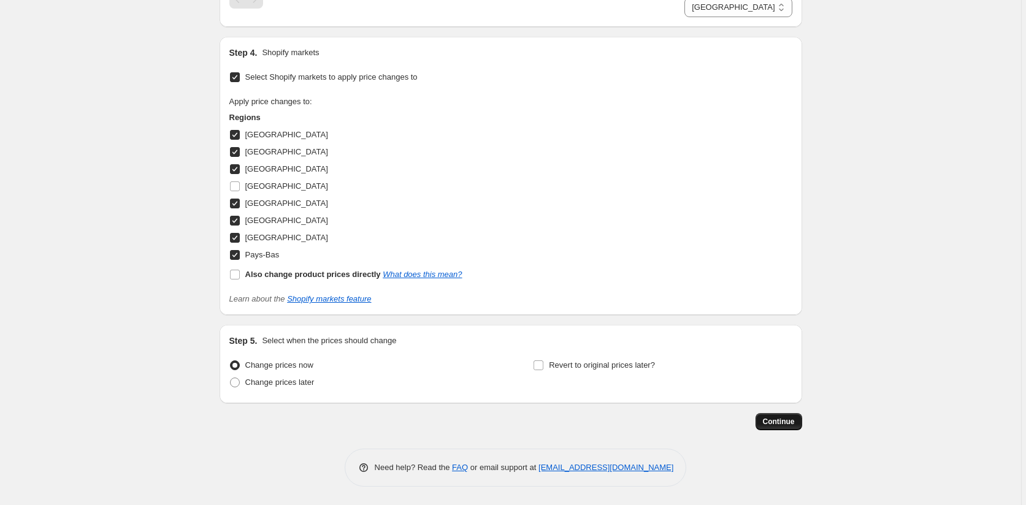
click at [779, 421] on span "Continue" at bounding box center [779, 422] width 32 height 10
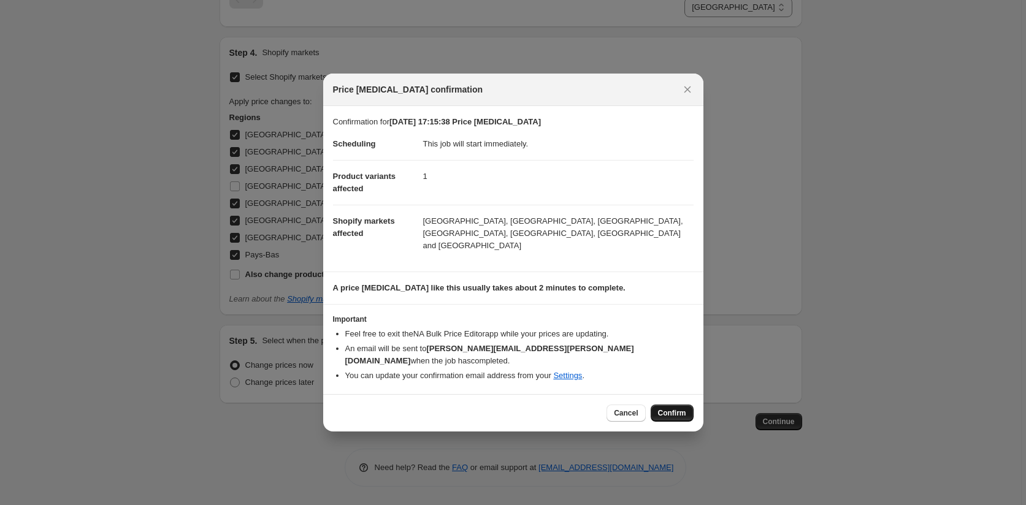
click at [679, 408] on span "Confirm" at bounding box center [672, 413] width 28 height 10
